Goal: Task Accomplishment & Management: Manage account settings

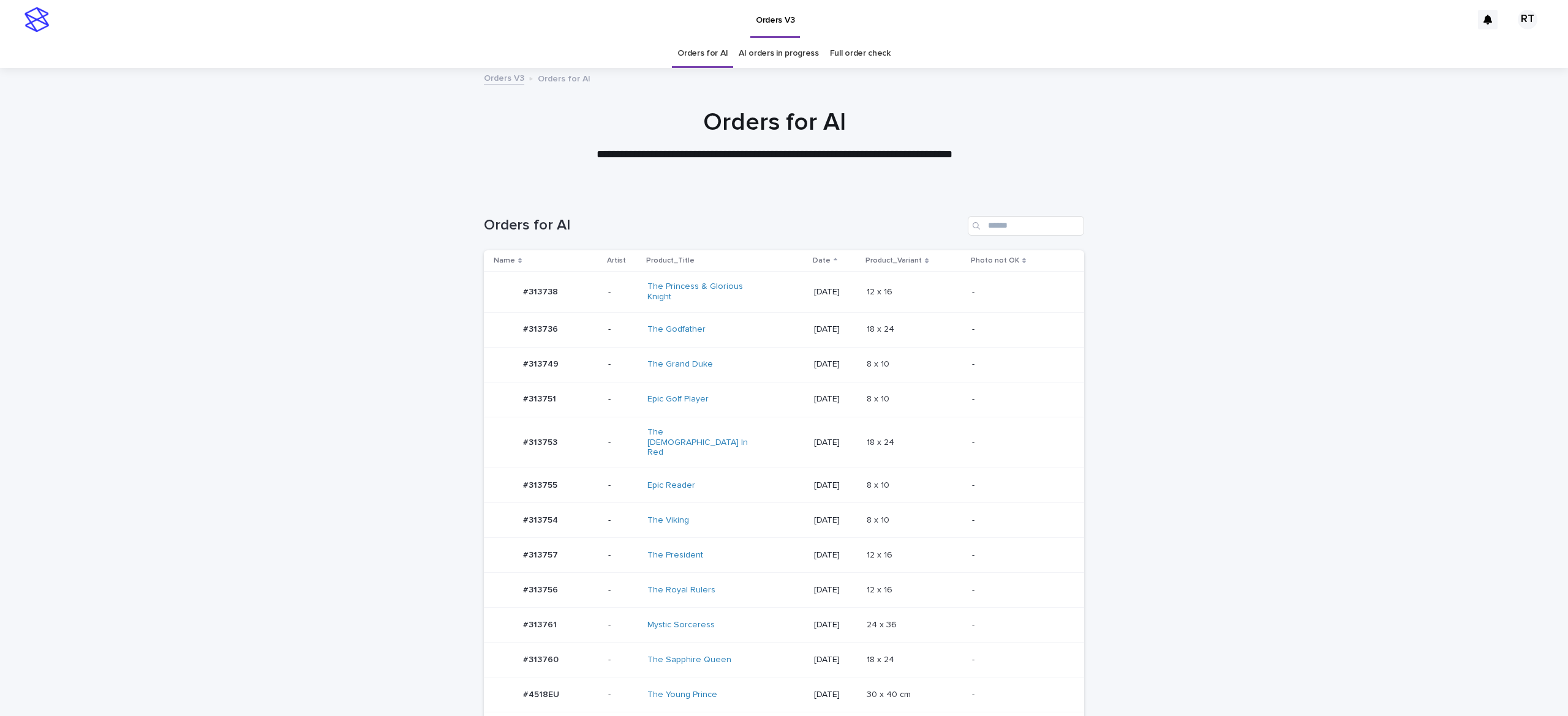
click at [719, 655] on div "The Sapphire Queen" at bounding box center [698, 660] width 102 height 10
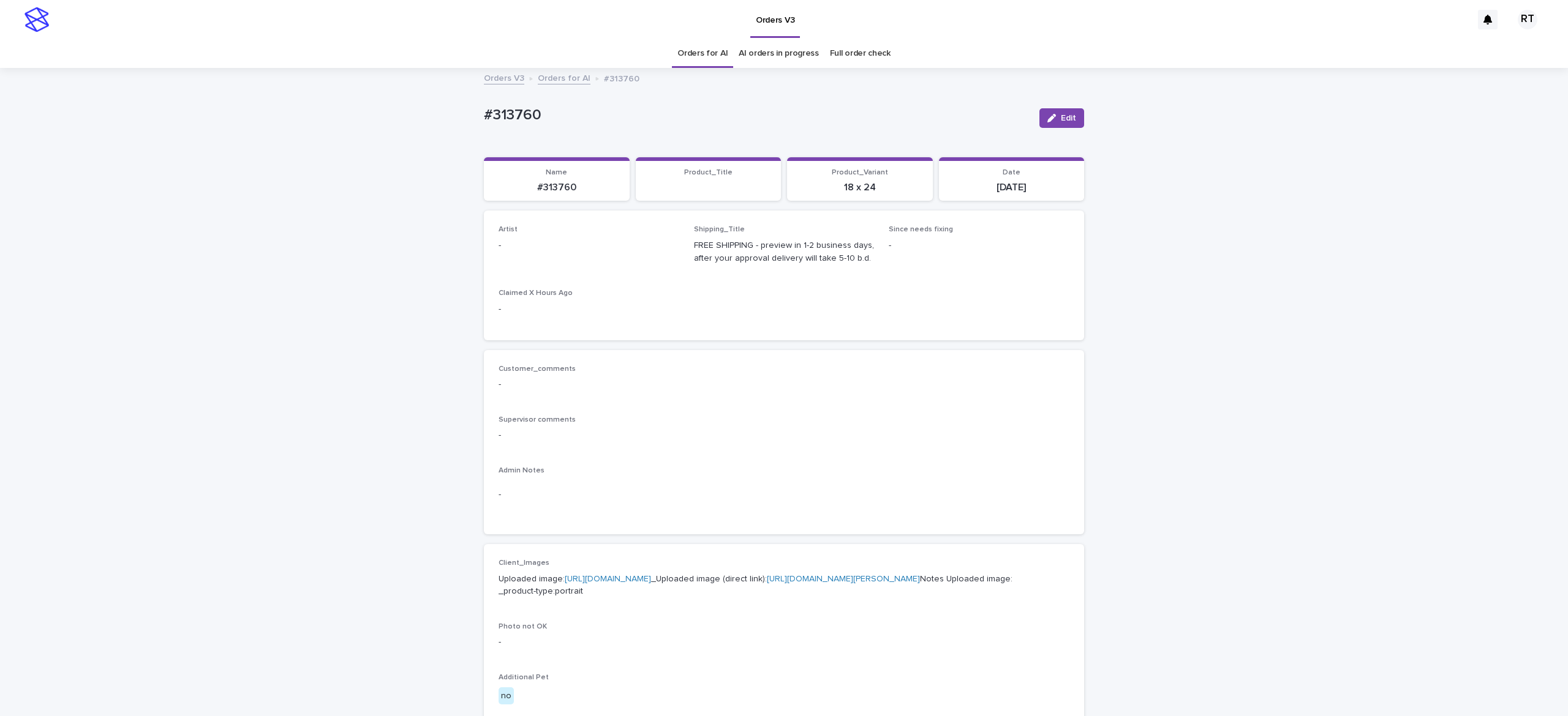
click at [1052, 110] on button "Edit" at bounding box center [1062, 118] width 45 height 19
click at [549, 250] on div "Select..." at bounding box center [569, 251] width 139 height 20
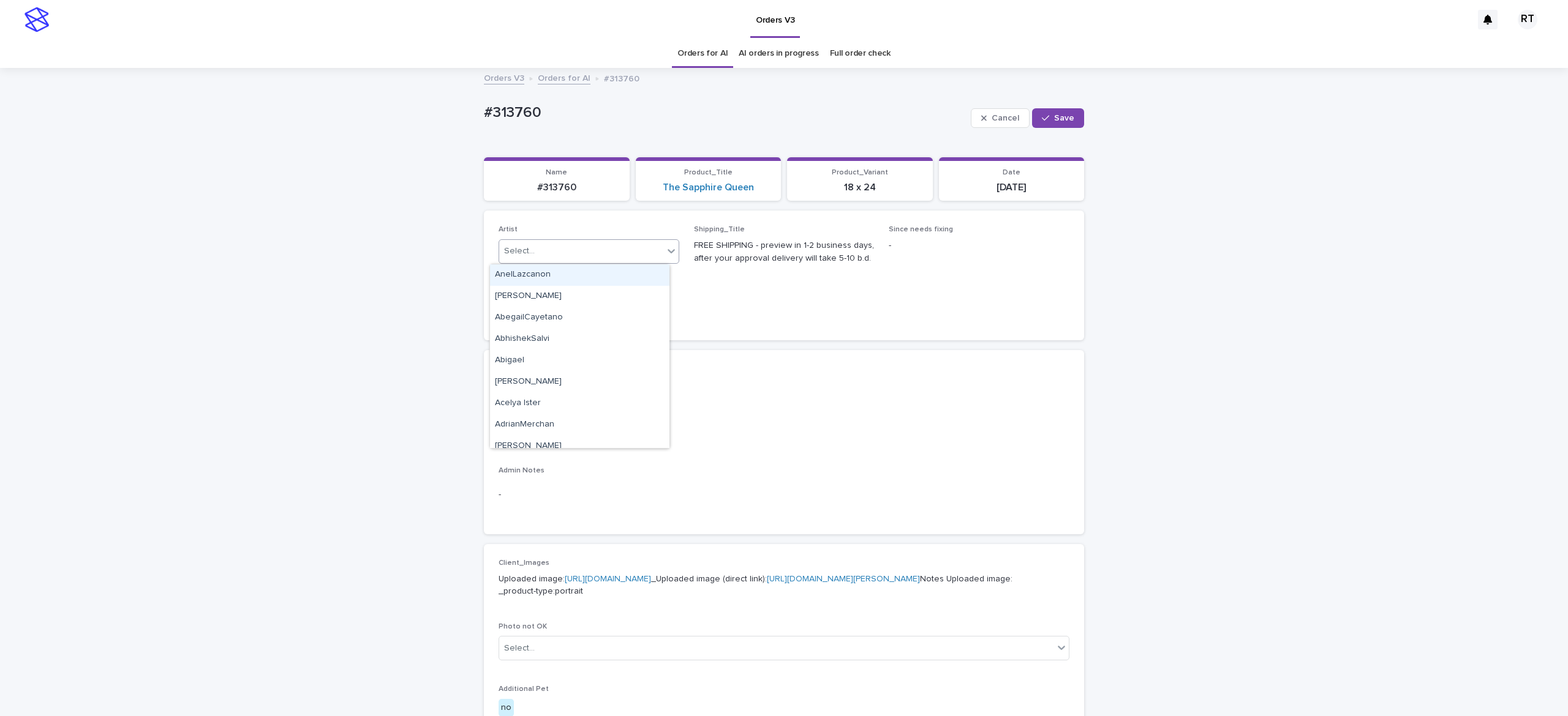
paste input "*****"
type input "*****"
click at [555, 277] on div "[PERSON_NAME] L" at bounding box center [579, 275] width 180 height 22
drag, startPoint x: 1049, startPoint y: 118, endPoint x: 979, endPoint y: 94, distance: 74.0
click at [1047, 117] on button "Save" at bounding box center [1058, 118] width 52 height 19
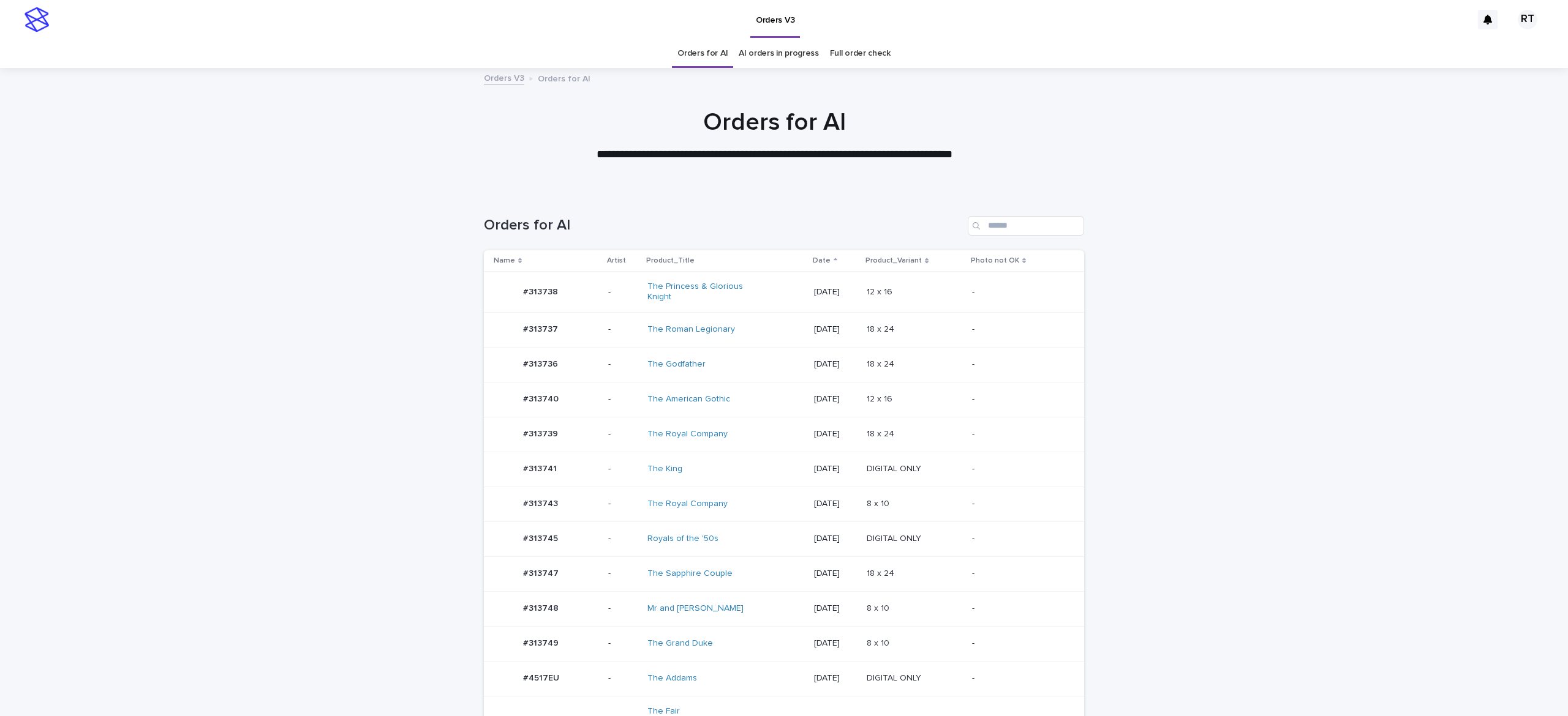
click at [727, 623] on td "Mr and Mrs Claus" at bounding box center [726, 609] width 167 height 35
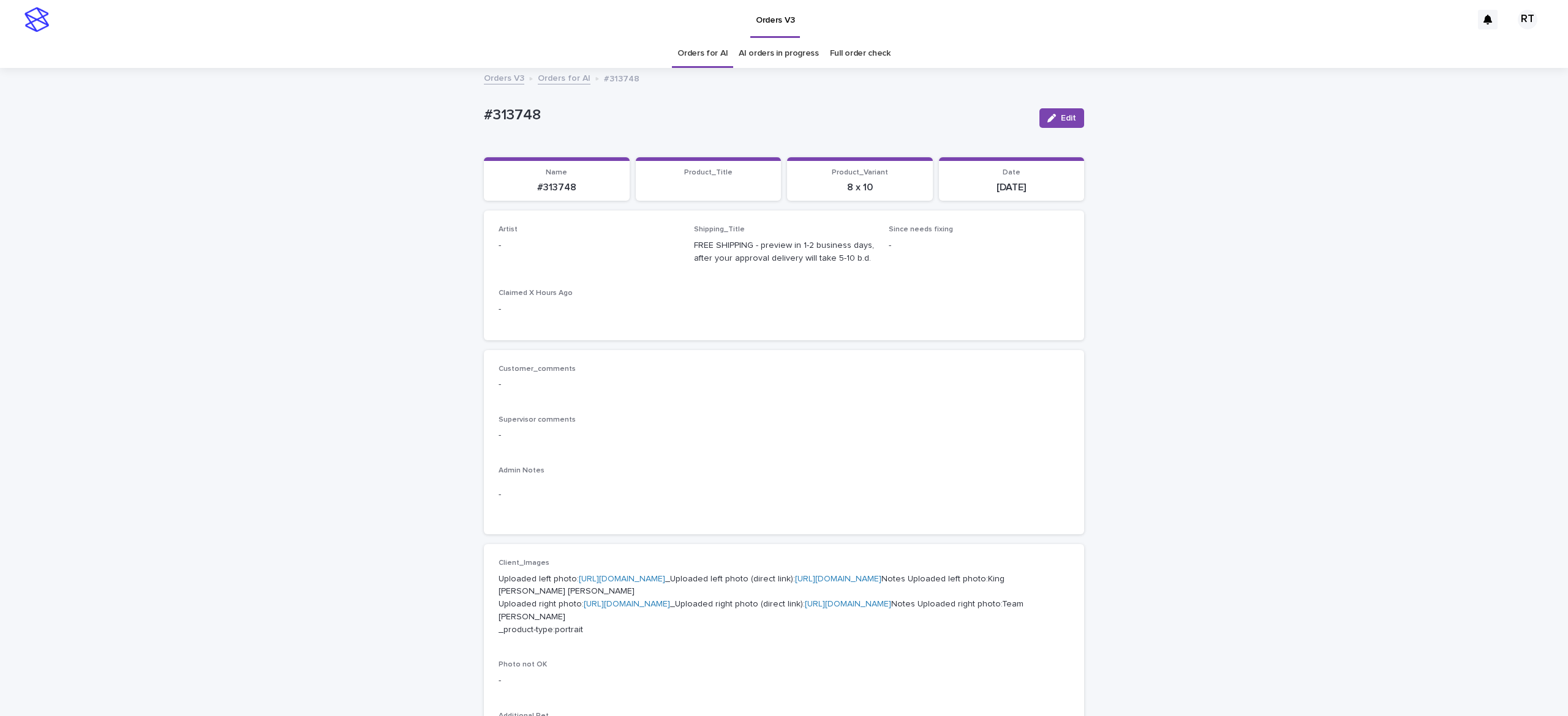
drag, startPoint x: 1008, startPoint y: 215, endPoint x: 1007, endPoint y: 201, distance: 14.0
drag, startPoint x: 1007, startPoint y: 201, endPoint x: 559, endPoint y: 266, distance: 452.7
click at [1041, 113] on button "Edit" at bounding box center [1062, 118] width 45 height 19
drag, startPoint x: 549, startPoint y: 251, endPoint x: 561, endPoint y: 250, distance: 12.0
click at [550, 251] on div "Select..." at bounding box center [569, 251] width 139 height 20
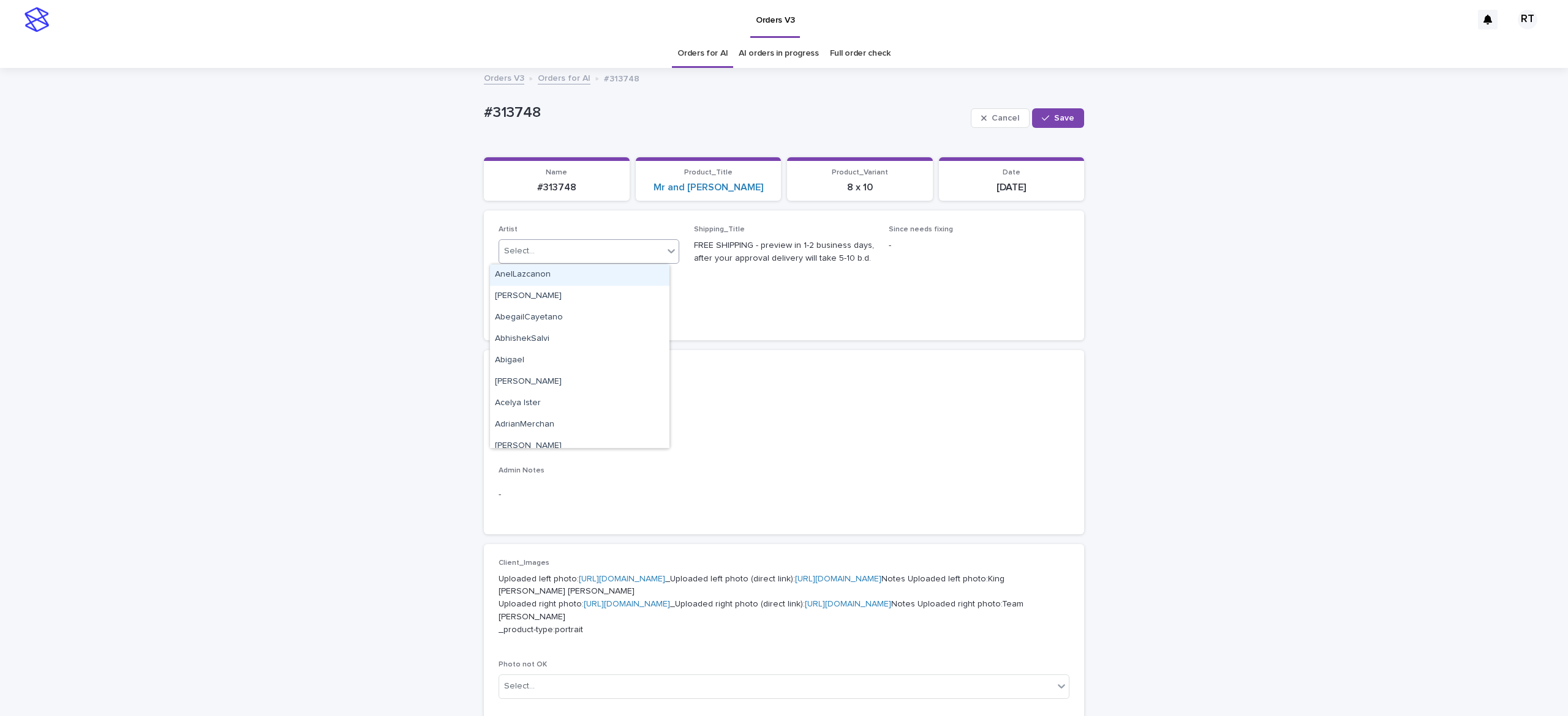
paste input "*****"
type input "*****"
drag, startPoint x: 572, startPoint y: 251, endPoint x: 555, endPoint y: 250, distance: 17.0
click at [559, 254] on div "Select..." at bounding box center [569, 251] width 139 height 20
click at [581, 252] on div "Select..." at bounding box center [569, 251] width 139 height 20
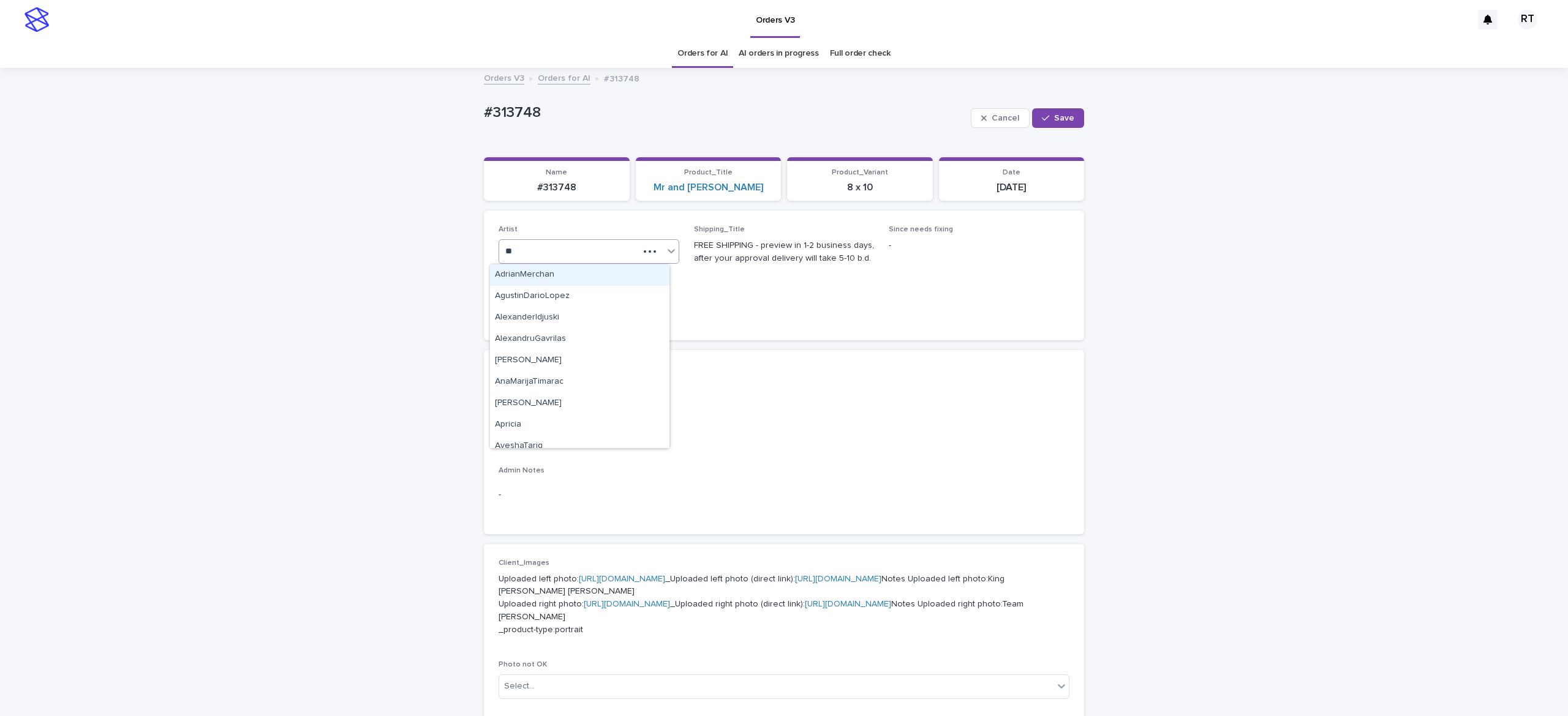
type input "***"
click at [556, 337] on div "[PERSON_NAME] L" at bounding box center [579, 340] width 180 height 22
drag, startPoint x: 1049, startPoint y: 116, endPoint x: 1033, endPoint y: 124, distance: 17.9
click at [1054, 116] on span "Save" at bounding box center [1064, 118] width 20 height 8
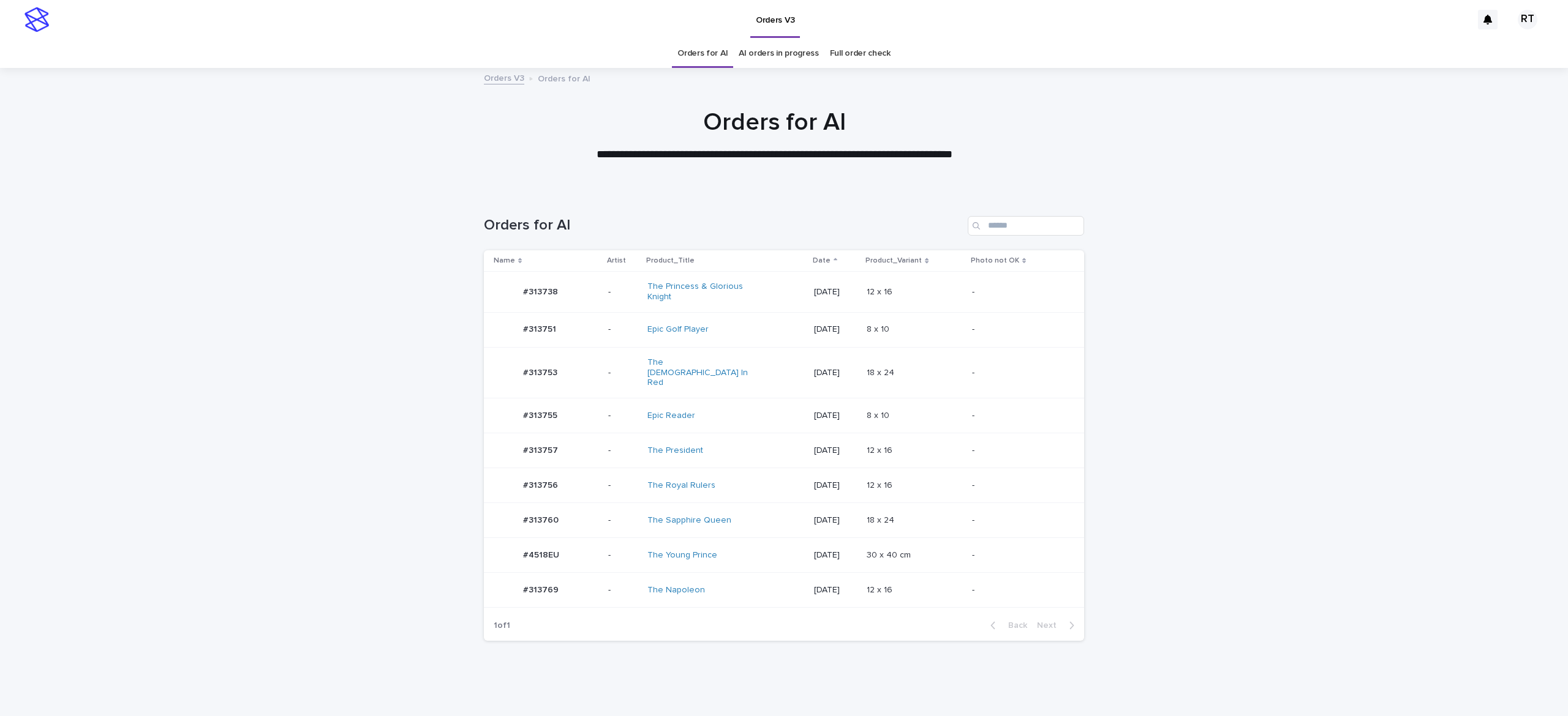
drag, startPoint x: 738, startPoint y: 541, endPoint x: 727, endPoint y: 535, distance: 12.5
click at [727, 546] on div "The Young Prince" at bounding box center [726, 556] width 157 height 20
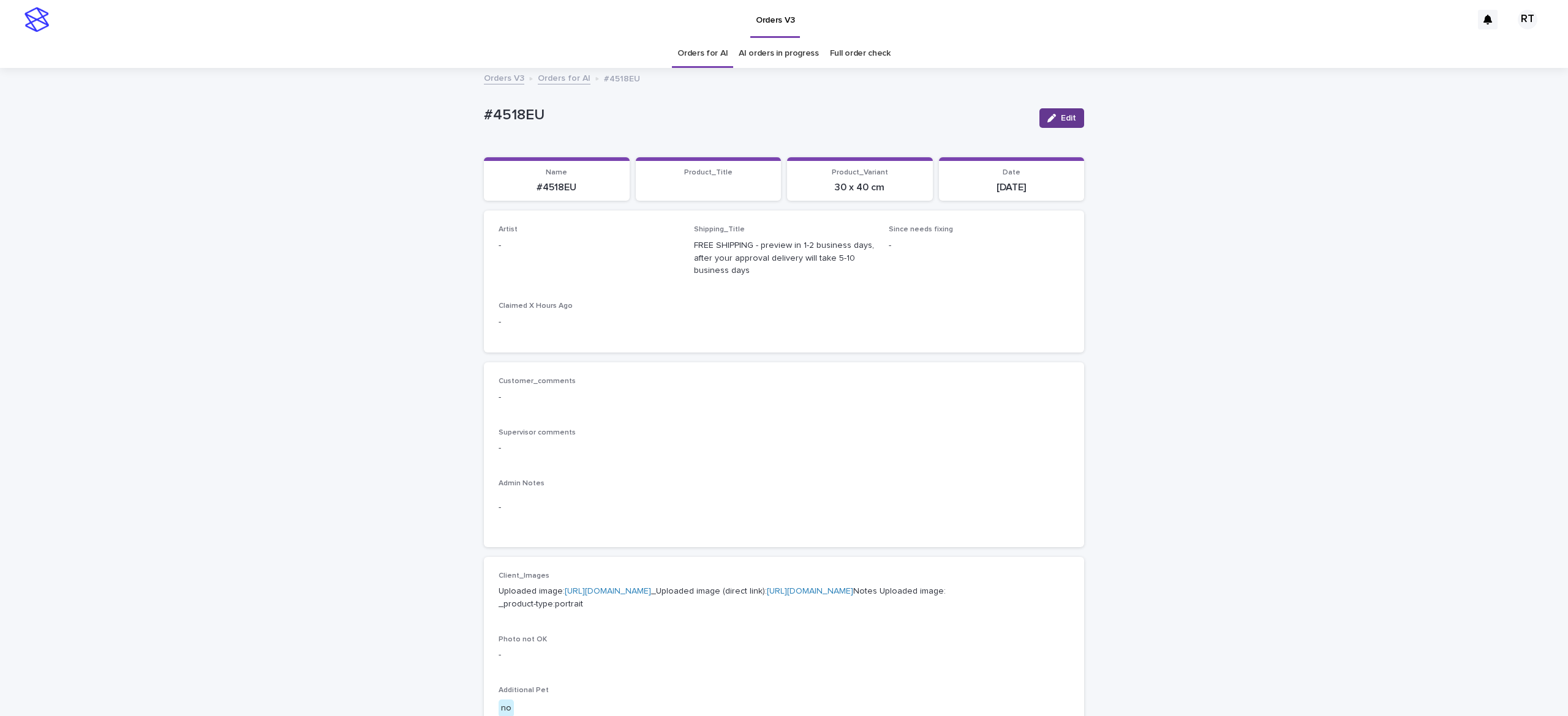
click at [1065, 120] on span "Edit" at bounding box center [1068, 118] width 15 height 8
click at [564, 256] on div "Select..." at bounding box center [569, 251] width 139 height 20
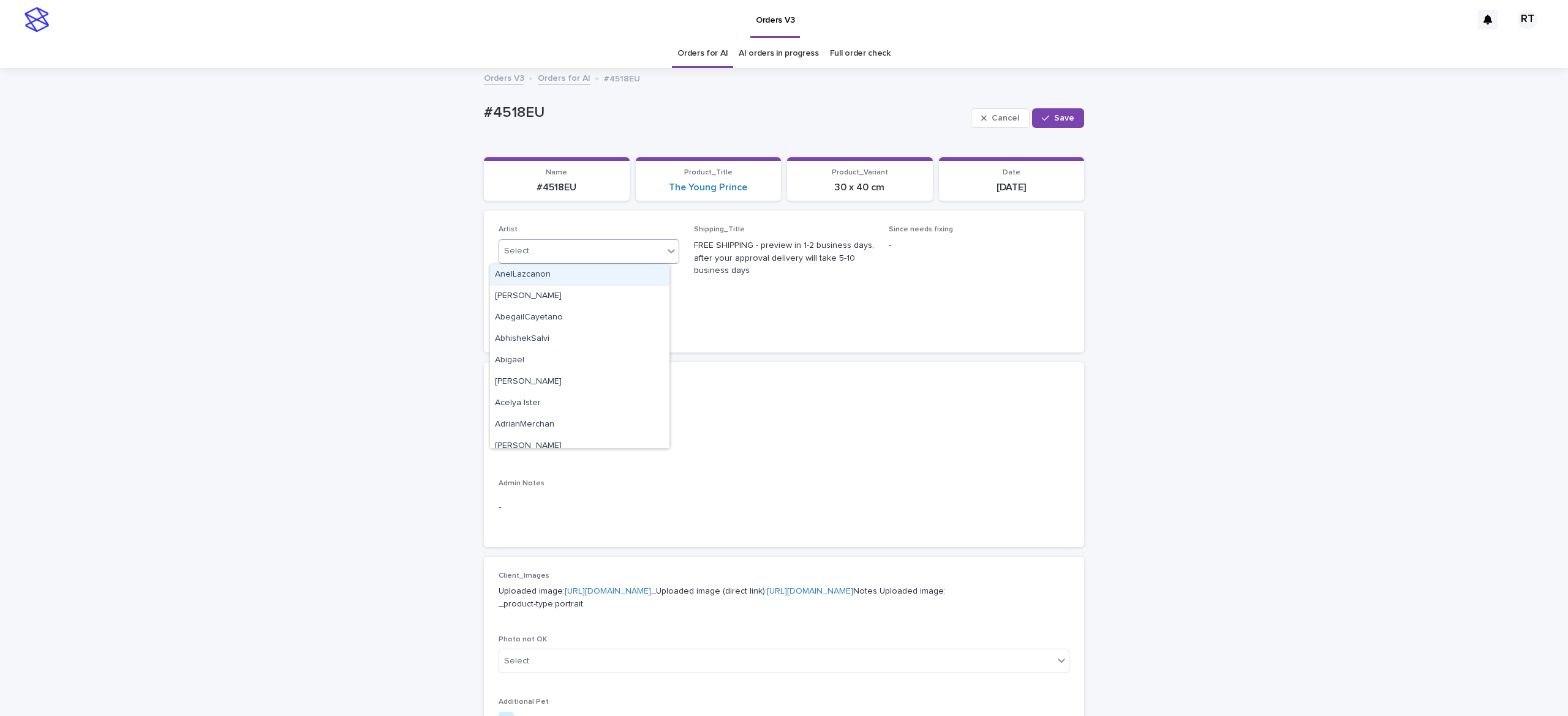
paste input "*****"
type input "*****"
drag, startPoint x: 1055, startPoint y: 116, endPoint x: 1062, endPoint y: 98, distance: 19.3
click at [1054, 115] on span "Save" at bounding box center [1064, 118] width 20 height 8
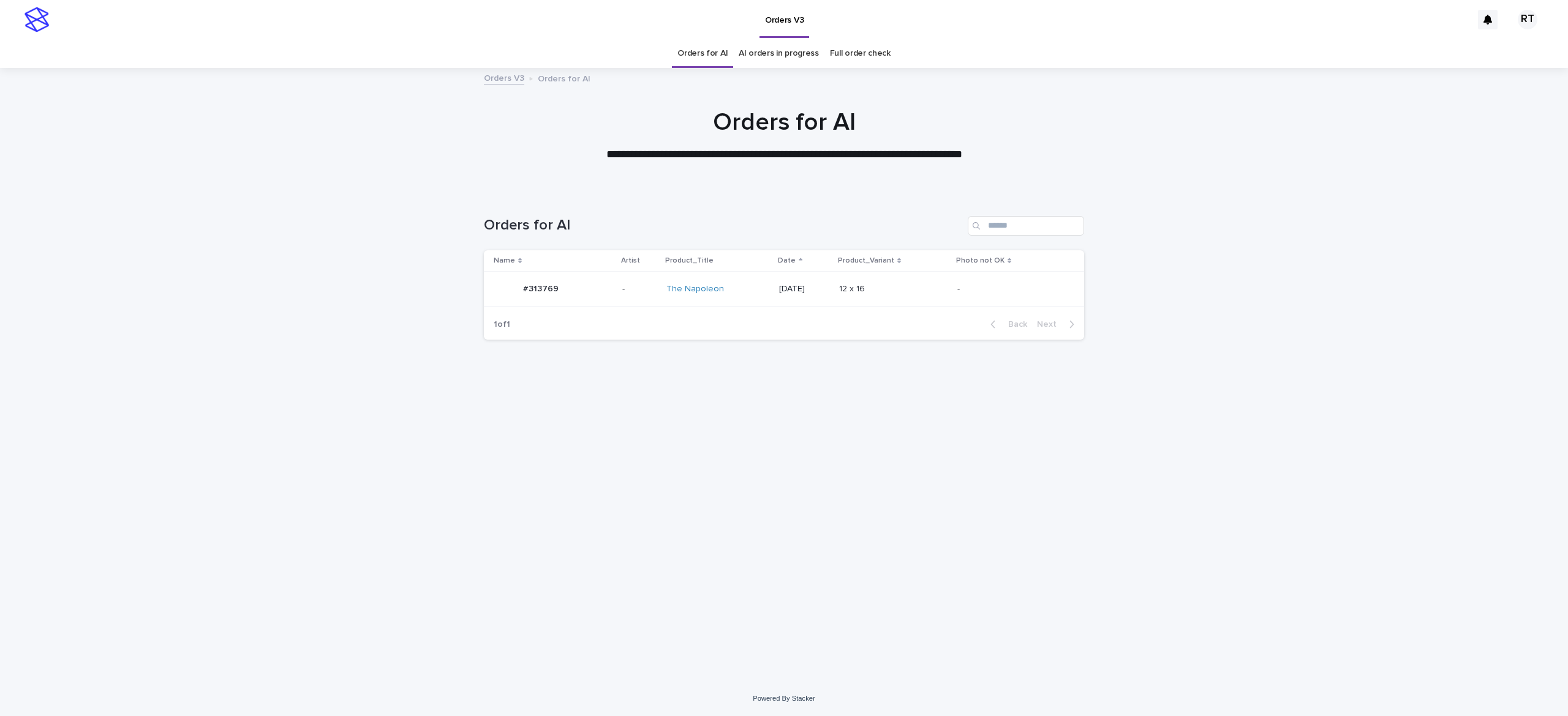
click at [751, 293] on div "The Napoleon" at bounding box center [717, 289] width 102 height 10
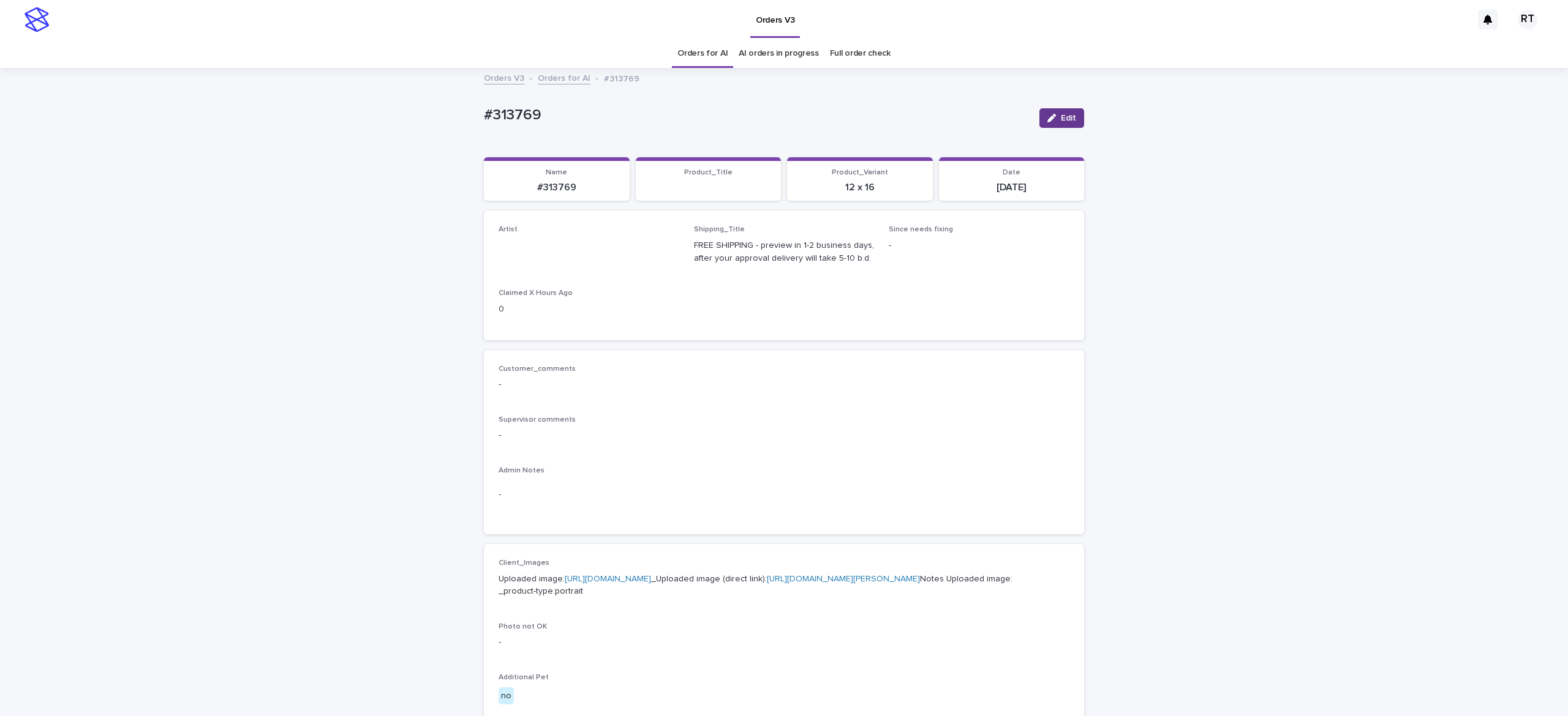
click at [1060, 117] on span "Edit" at bounding box center [1068, 118] width 15 height 8
drag, startPoint x: 555, startPoint y: 245, endPoint x: 559, endPoint y: 254, distance: 9.8
click at [554, 245] on div "Select..." at bounding box center [569, 251] width 139 height 20
paste input "*****"
type input "*****"
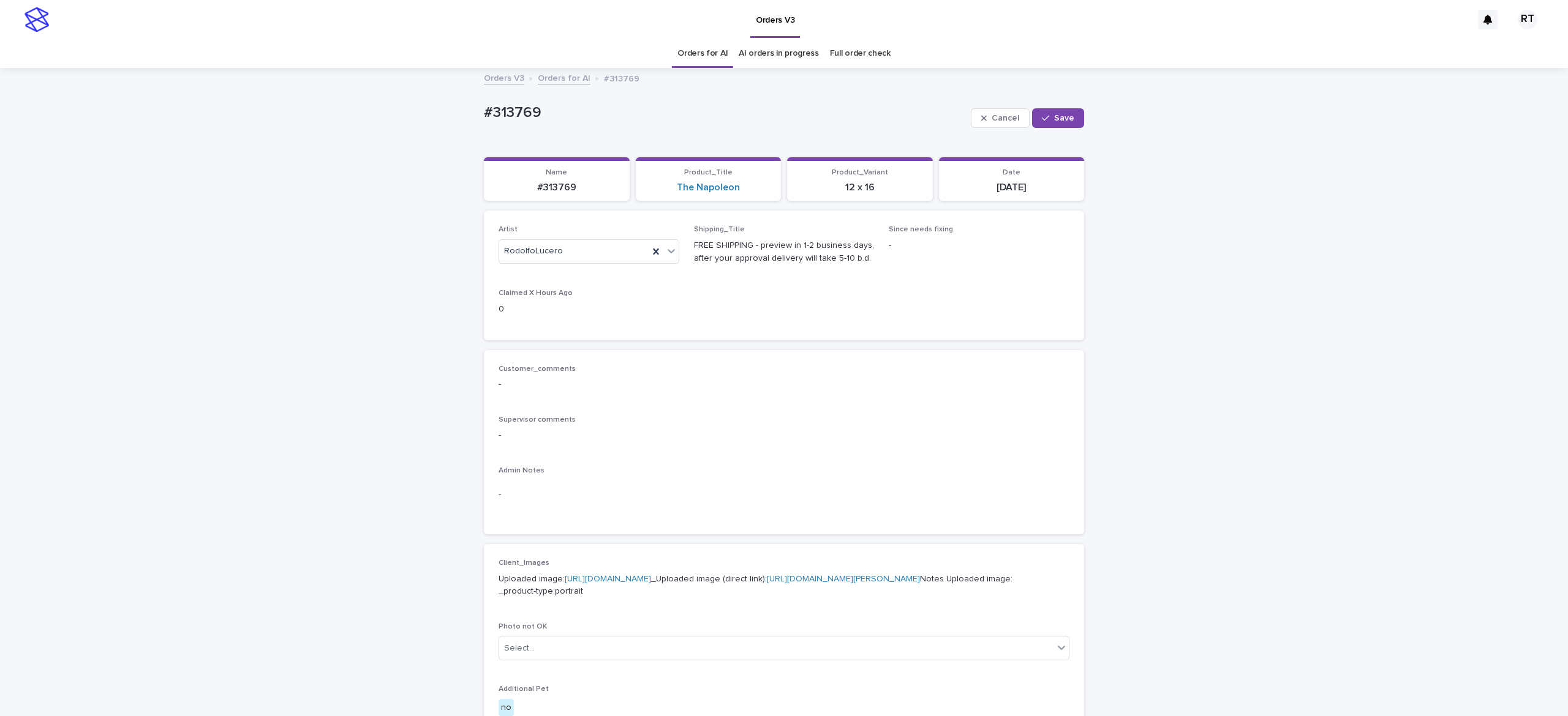
click at [1008, 117] on span "Cancel" at bounding box center [1005, 118] width 28 height 8
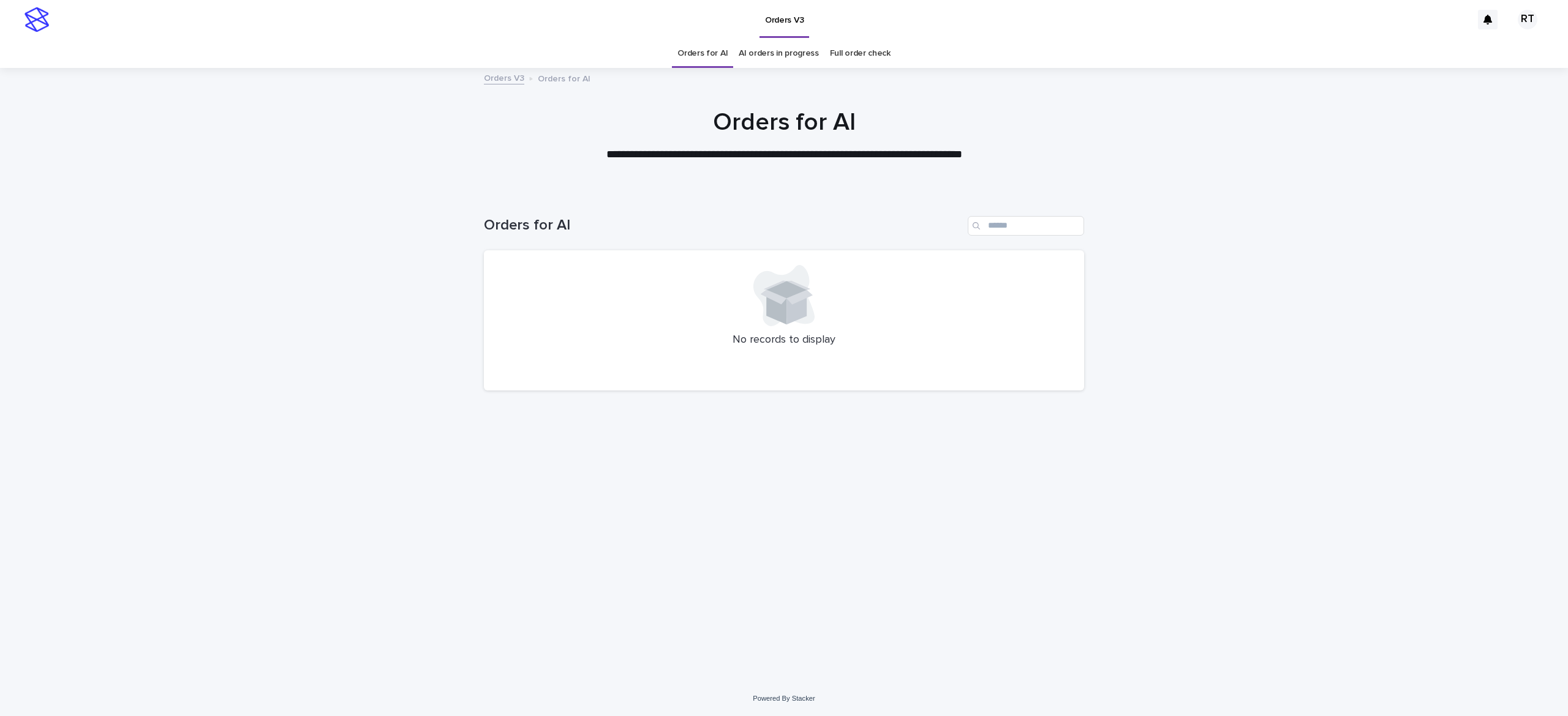
click at [850, 48] on link "Full order check" at bounding box center [860, 53] width 61 height 28
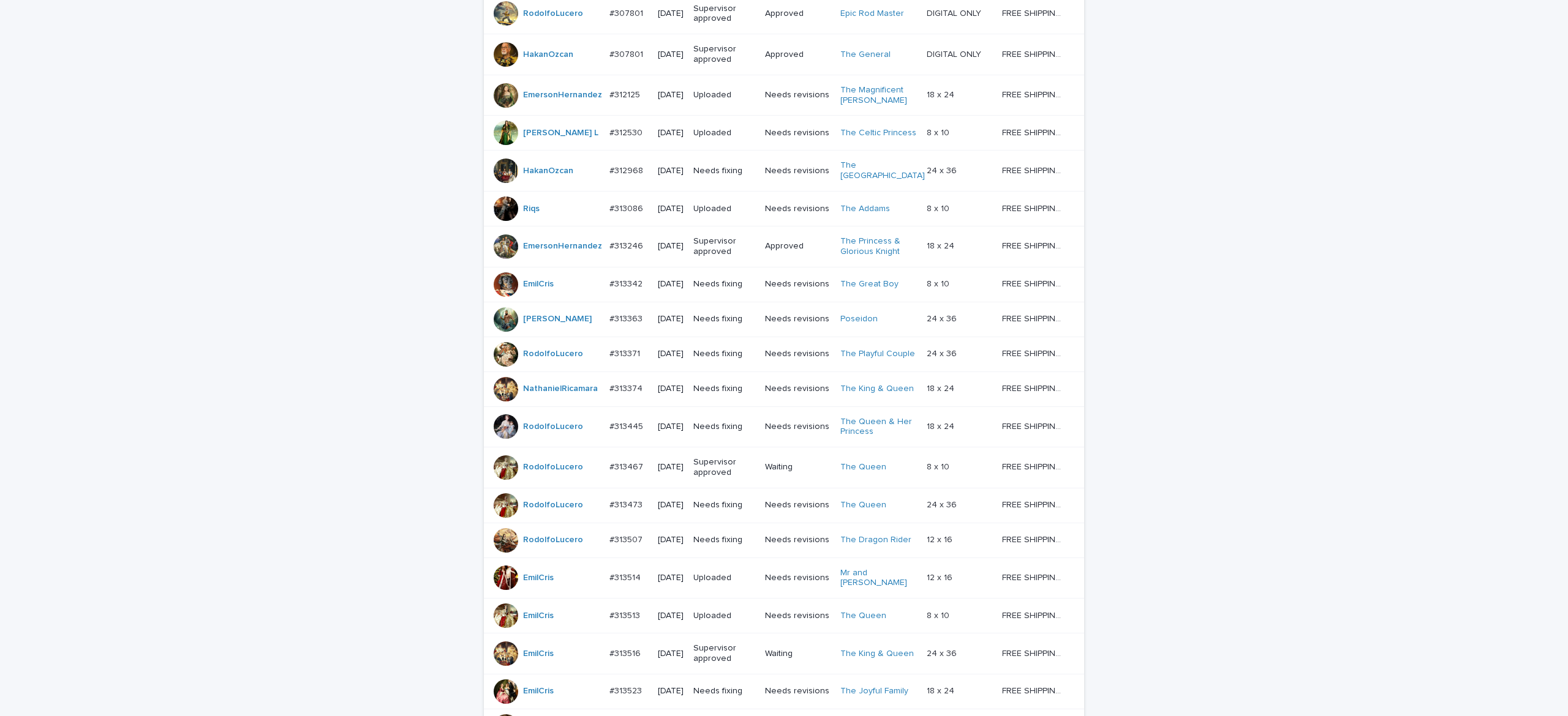
scroll to position [923, 0]
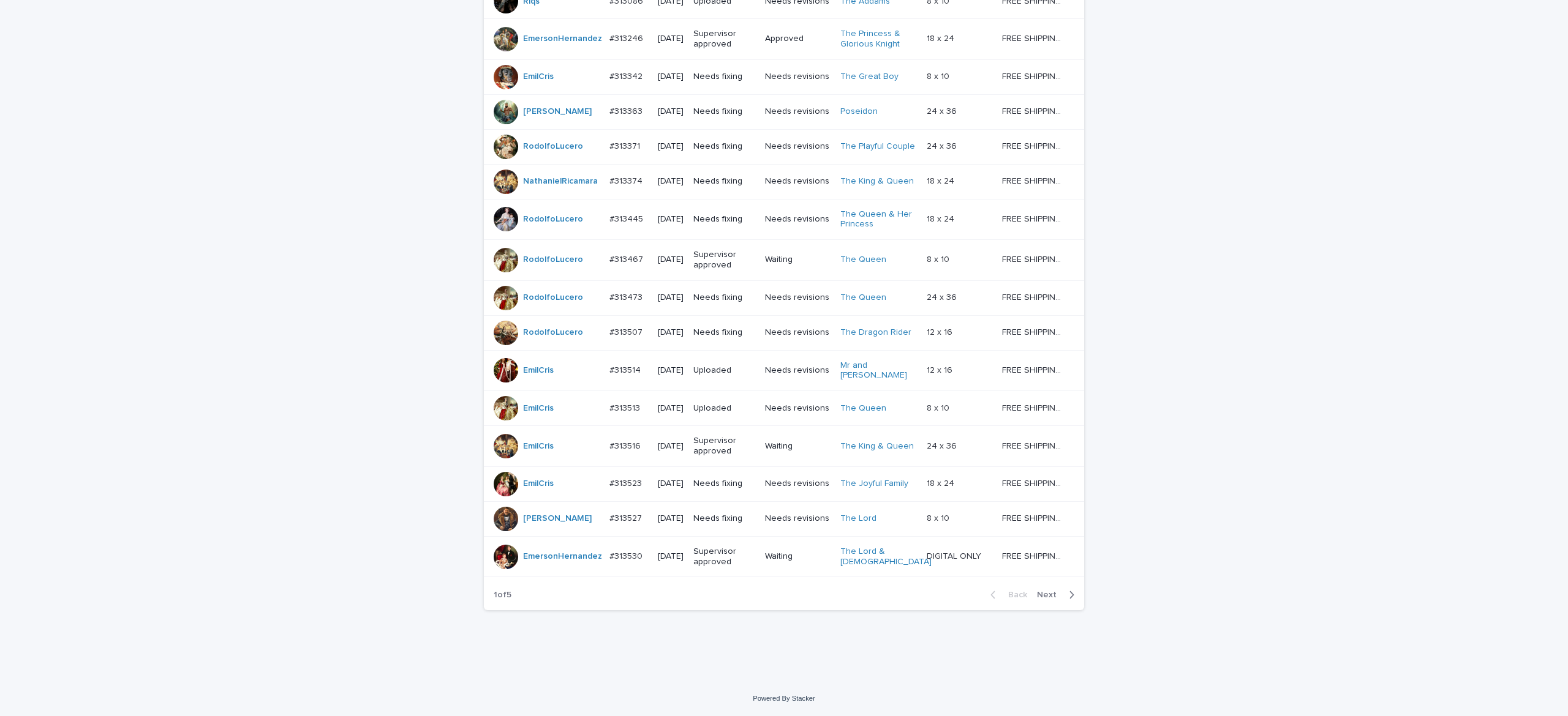
click at [1039, 592] on span "Next" at bounding box center [1050, 595] width 27 height 8
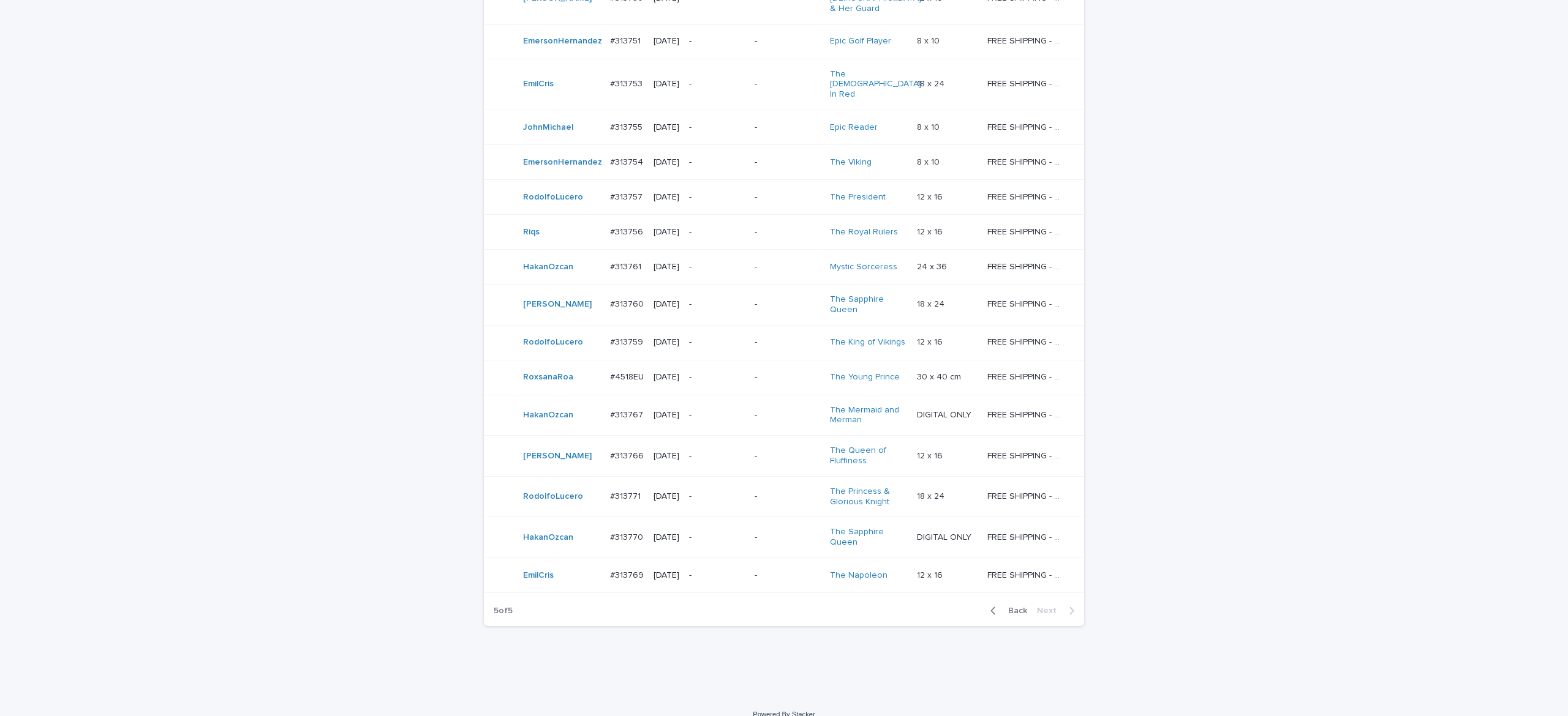
scroll to position [305, 0]
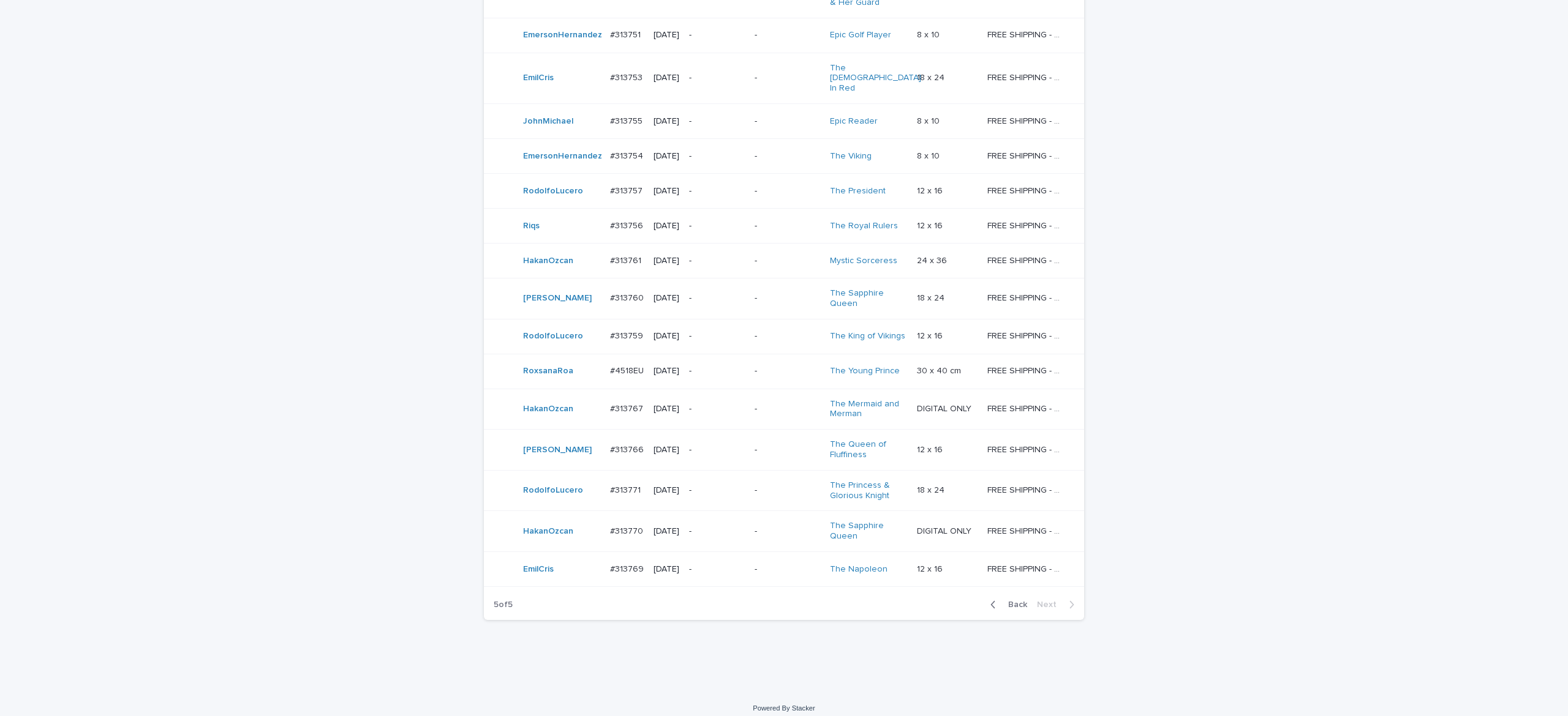
click at [1003, 609] on span "Back" at bounding box center [1014, 605] width 27 height 8
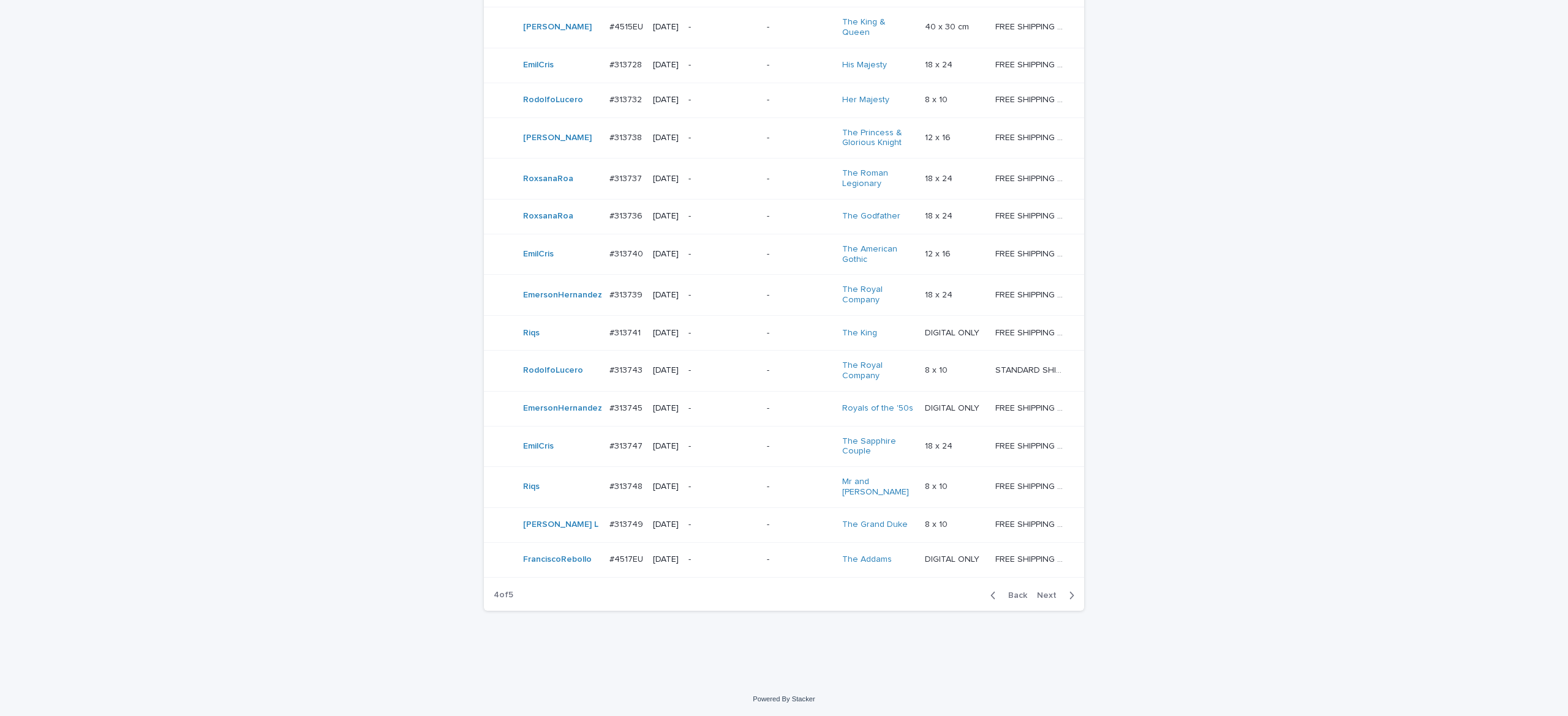
scroll to position [885, 0]
drag, startPoint x: 1039, startPoint y: 629, endPoint x: 1060, endPoint y: 631, distance: 21.1
click at [1039, 600] on span "Next" at bounding box center [1050, 596] width 27 height 8
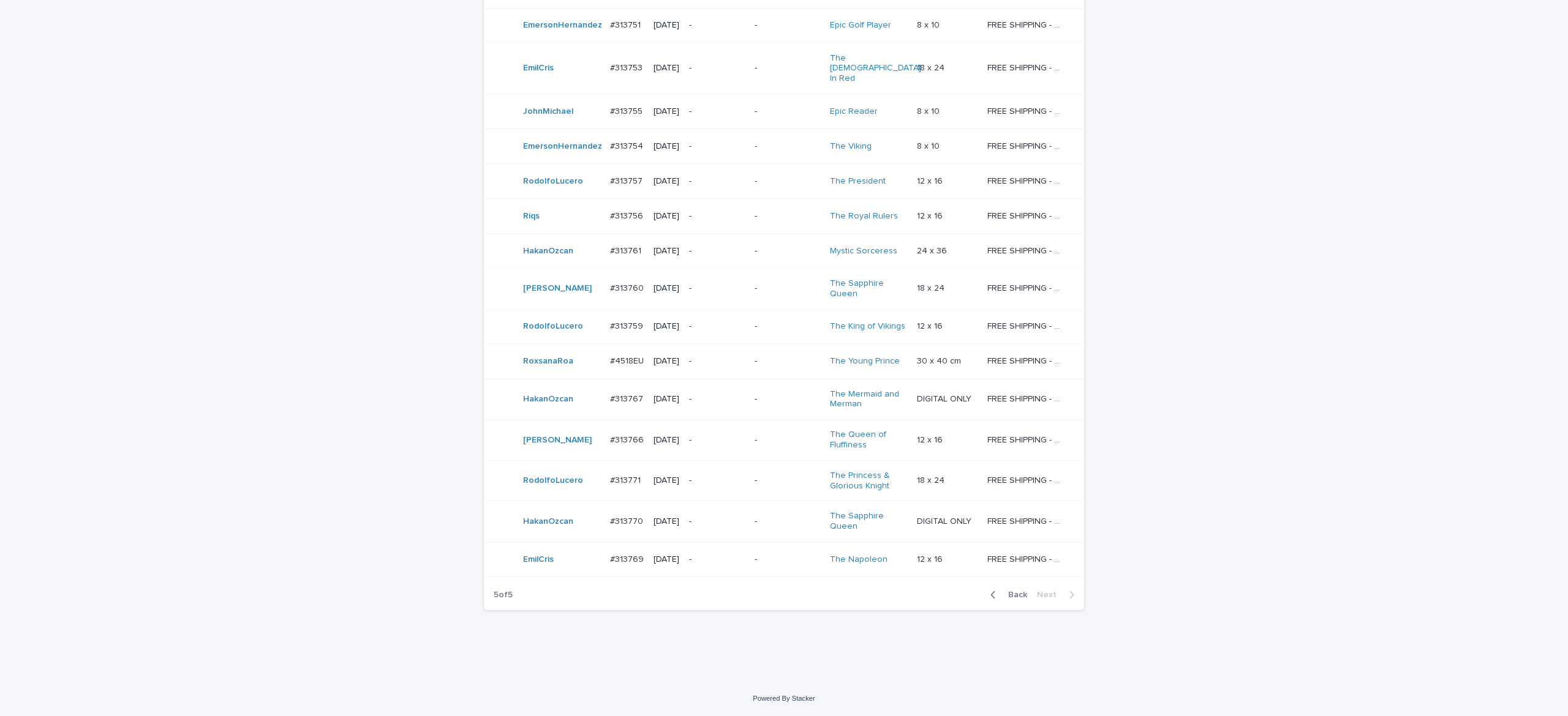
scroll to position [350, 0]
drag, startPoint x: 1008, startPoint y: 593, endPoint x: 1254, endPoint y: 556, distance: 248.8
click at [1009, 593] on span "Back" at bounding box center [1014, 595] width 27 height 8
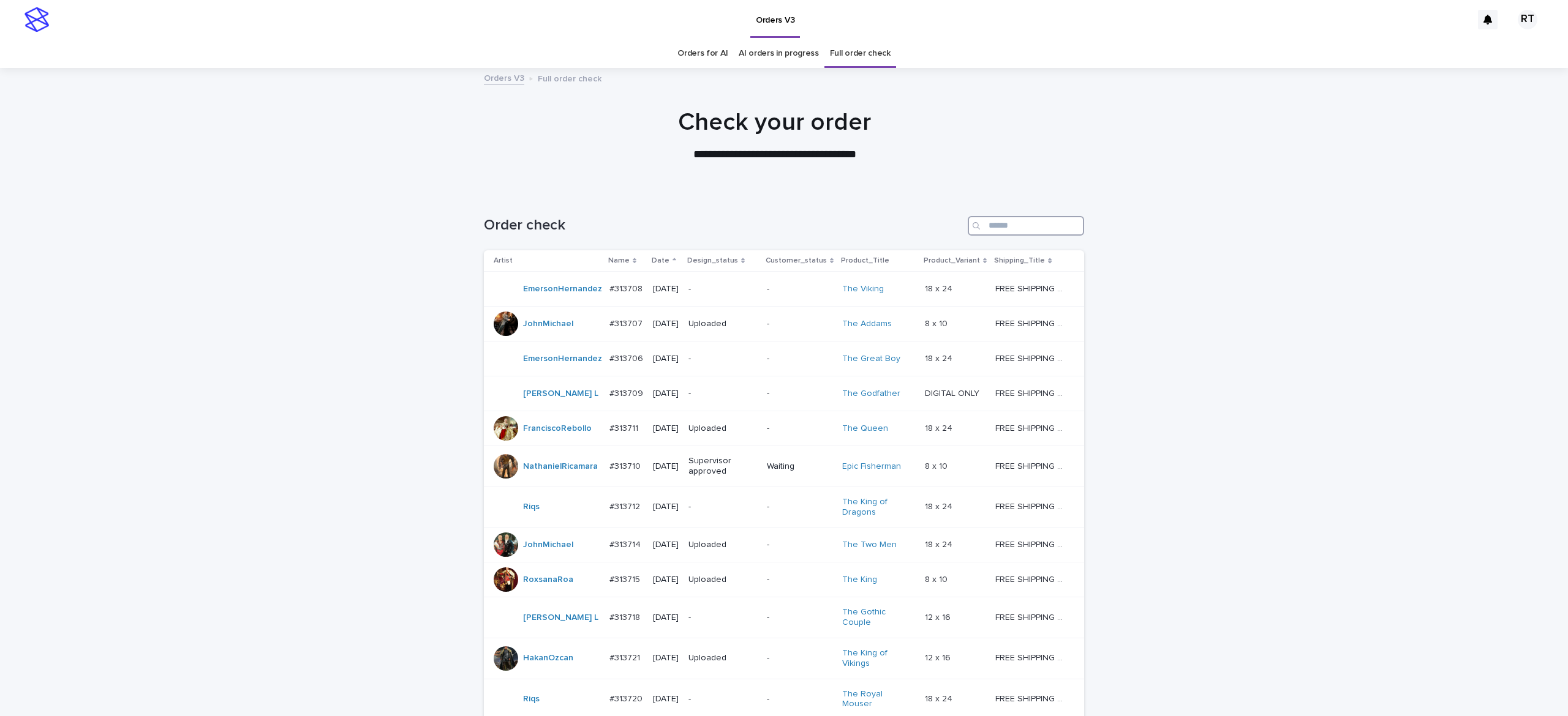
click at [1019, 234] on input "Search" at bounding box center [1025, 225] width 116 height 19
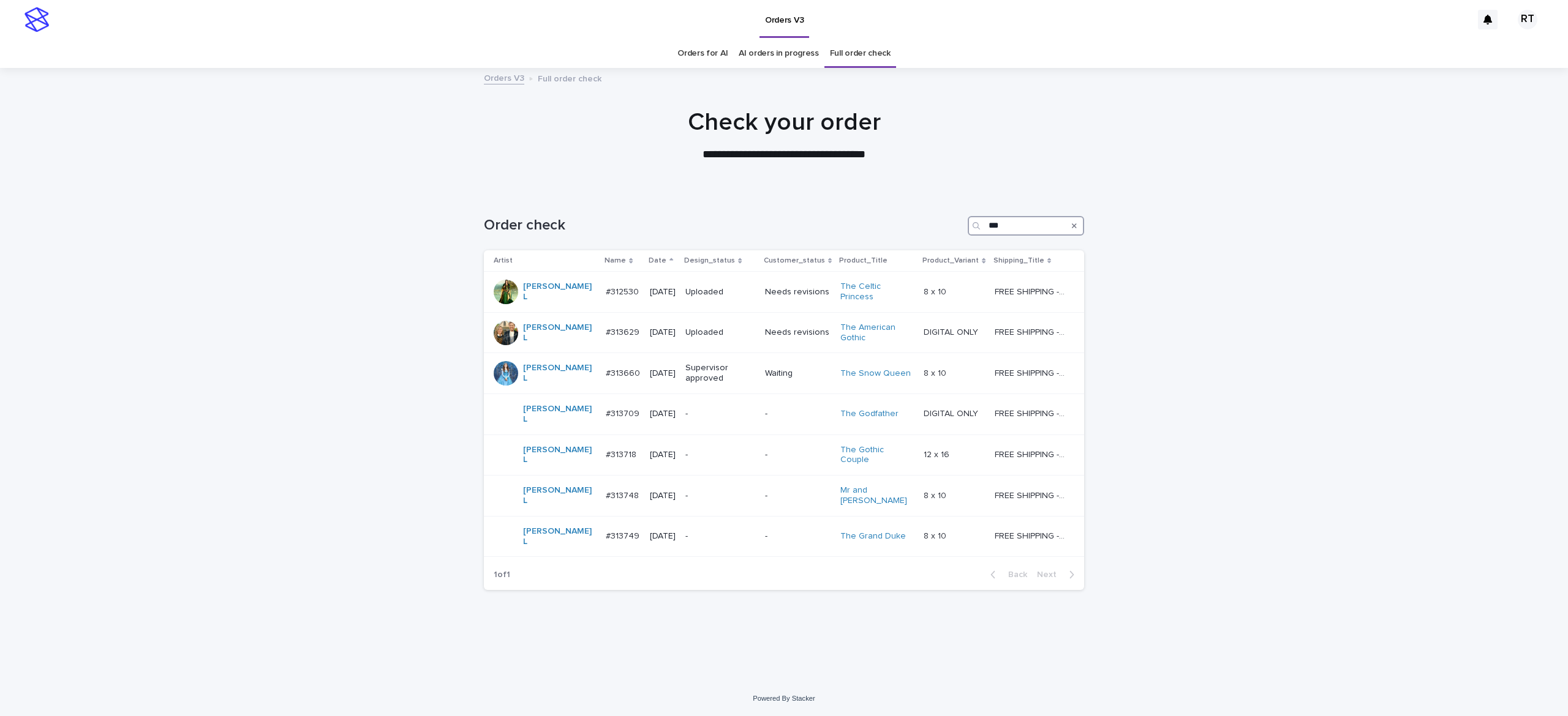
type input "***"
